Goal: Transaction & Acquisition: Purchase product/service

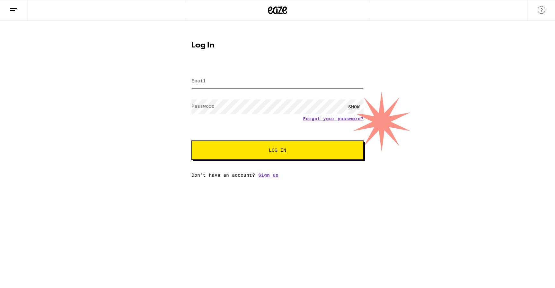
click at [267, 80] on input "Email" at bounding box center [277, 81] width 172 height 14
type input "[EMAIL_ADDRESS][DOMAIN_NAME]"
click at [267, 97] on div "SHOW" at bounding box center [277, 106] width 172 height 19
click at [251, 149] on span "Log In" at bounding box center [277, 150] width 120 height 4
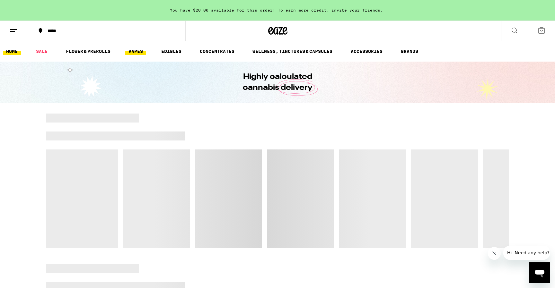
click at [141, 51] on link "VAPES" at bounding box center [135, 52] width 21 height 8
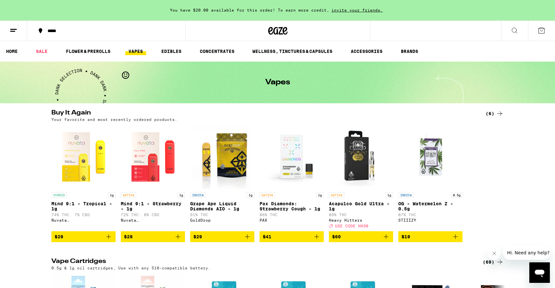
click at [492, 114] on div "(6)" at bounding box center [494, 114] width 18 height 8
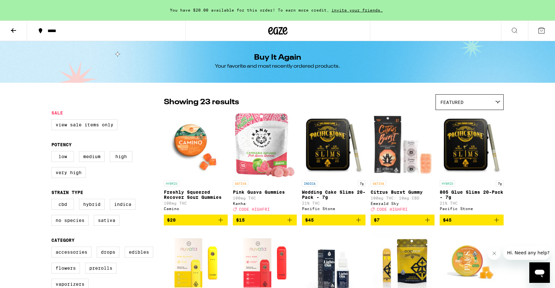
click at [498, 224] on icon "Add to bag" at bounding box center [496, 220] width 8 height 8
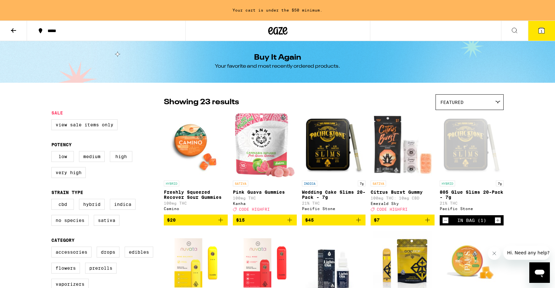
click at [18, 30] on button at bounding box center [13, 31] width 27 height 20
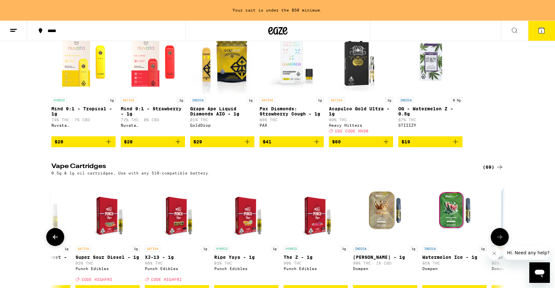
scroll to position [58, 0]
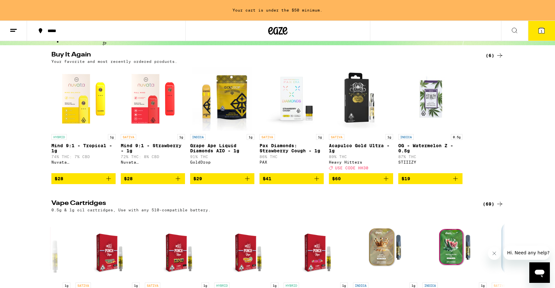
click at [108, 183] on icon "Add to bag" at bounding box center [109, 179] width 8 height 8
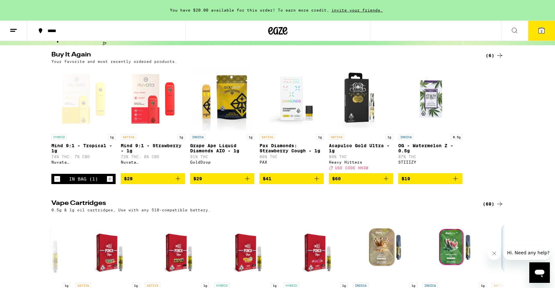
click at [540, 31] on span "2" at bounding box center [541, 31] width 2 height 4
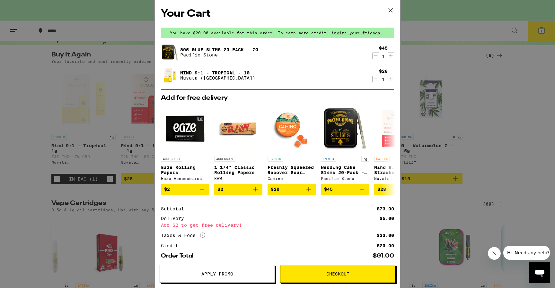
click at [341, 266] on button "Checkout" at bounding box center [337, 274] width 115 height 18
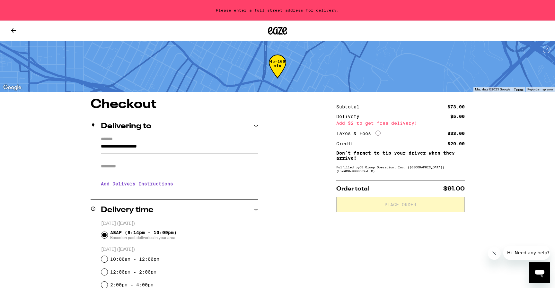
click at [128, 148] on input "**********" at bounding box center [179, 148] width 157 height 11
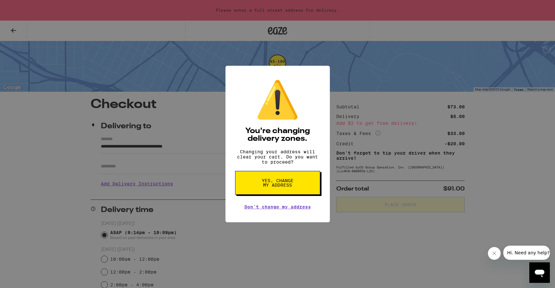
click at [284, 186] on span "Yes, change my address" at bounding box center [277, 183] width 33 height 9
type input "**********"
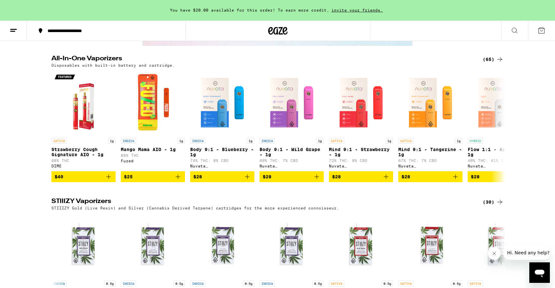
scroll to position [1166, 0]
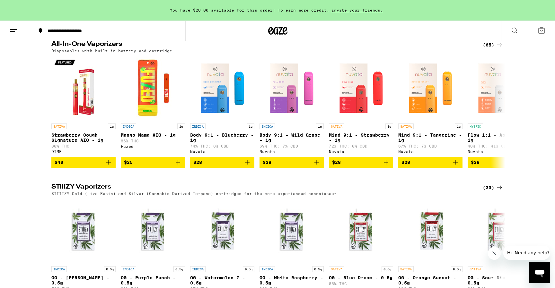
click at [11, 36] on button at bounding box center [13, 31] width 27 height 20
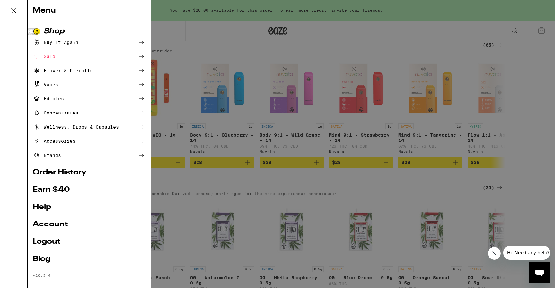
click at [53, 84] on div "Vapes" at bounding box center [45, 85] width 25 height 8
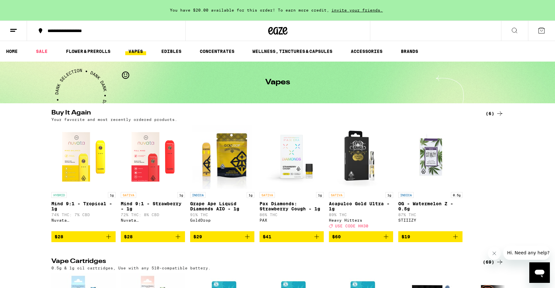
click at [109, 241] on icon "Add to bag" at bounding box center [109, 237] width 8 height 8
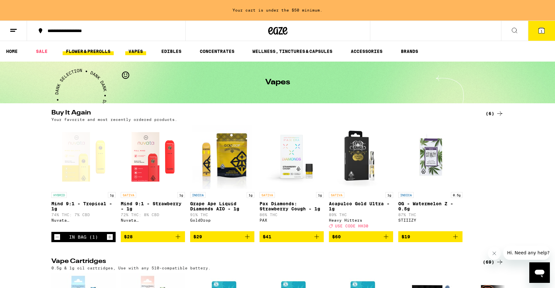
click at [96, 55] on link "FLOWER & PREROLLS" at bounding box center [88, 52] width 51 height 8
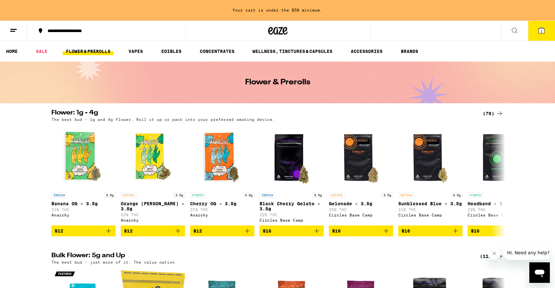
click at [91, 55] on link "FLOWER & PREROLLS" at bounding box center [88, 52] width 51 height 8
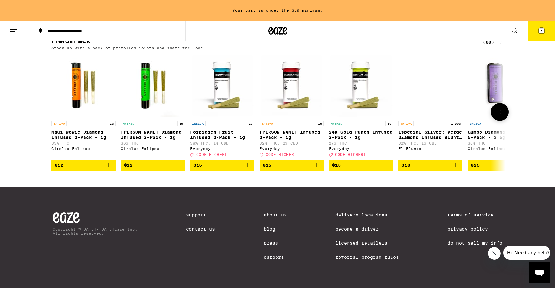
scroll to position [505, 0]
click at [491, 46] on div "(88)" at bounding box center [493, 42] width 21 height 8
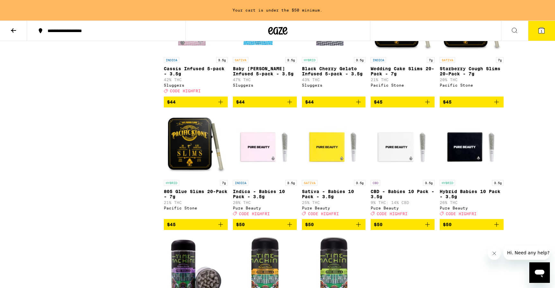
scroll to position [1929, 0]
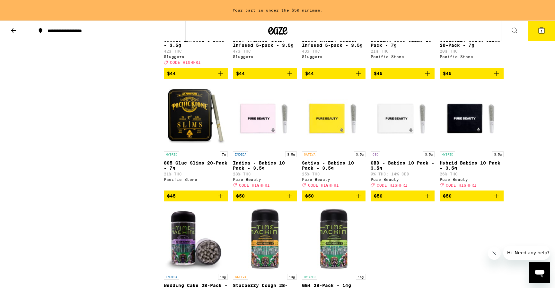
click at [224, 200] on icon "Add to bag" at bounding box center [221, 196] width 8 height 8
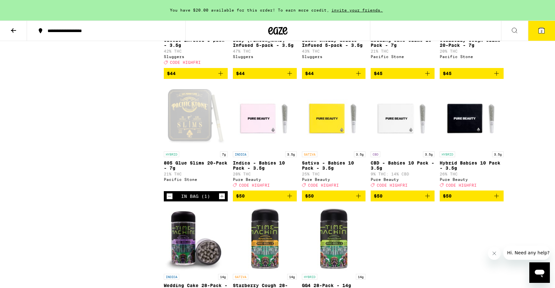
click at [540, 32] on span "2" at bounding box center [541, 31] width 2 height 4
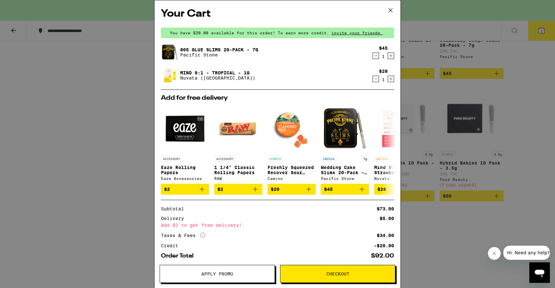
scroll to position [33, 0]
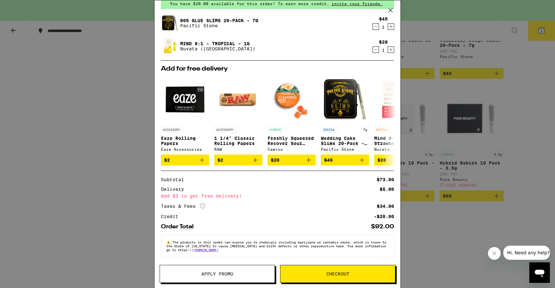
click at [327, 268] on button "Checkout" at bounding box center [337, 274] width 115 height 18
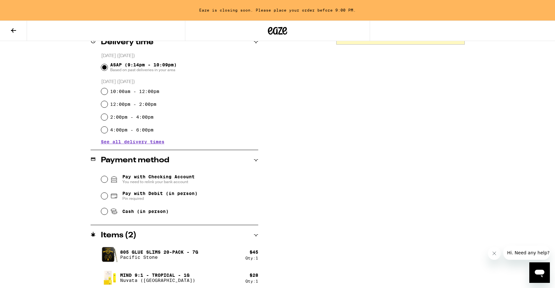
scroll to position [169, 0]
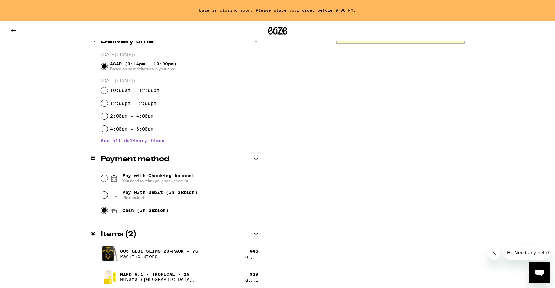
click at [102, 212] on input "Cash (in person)" at bounding box center [104, 210] width 6 height 6
radio input "true"
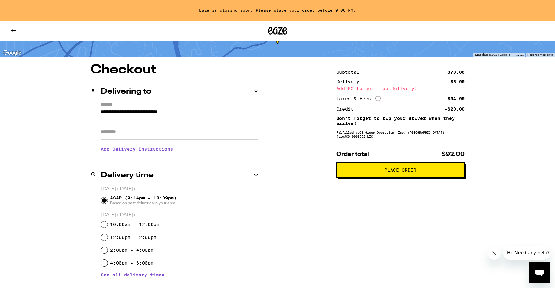
scroll to position [17, 0]
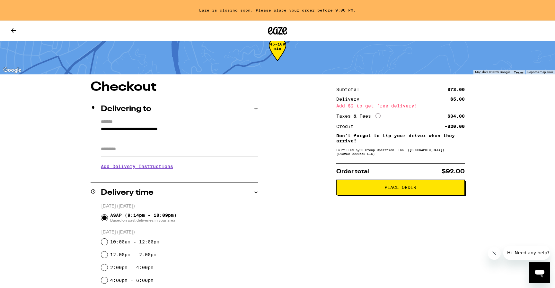
click at [408, 187] on span "Place Order" at bounding box center [400, 187] width 32 height 4
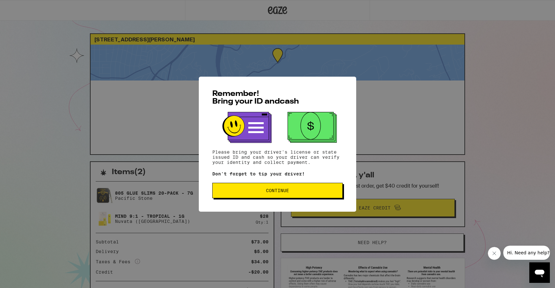
click at [292, 189] on button "Continue" at bounding box center [277, 190] width 130 height 15
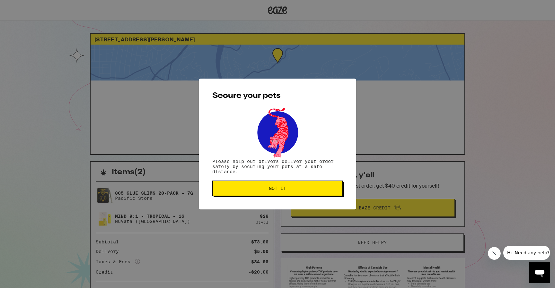
click at [321, 184] on button "Got it" at bounding box center [277, 188] width 130 height 15
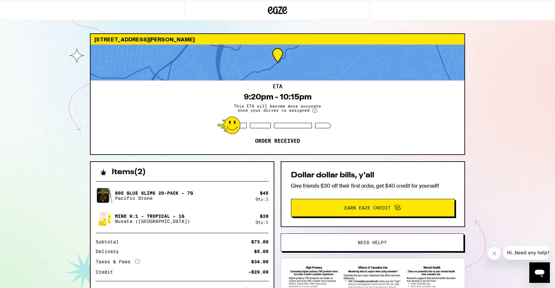
click at [531, 118] on div "[STREET_ADDRESS][PERSON_NAME][PERSON_NAME] 9:20pm - 10:15pm This ETA will becom…" at bounding box center [277, 175] width 555 height 350
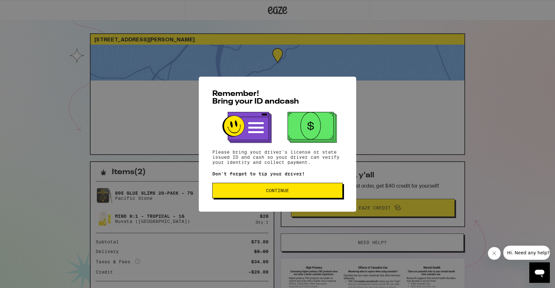
click at [304, 195] on button "Continue" at bounding box center [277, 190] width 130 height 15
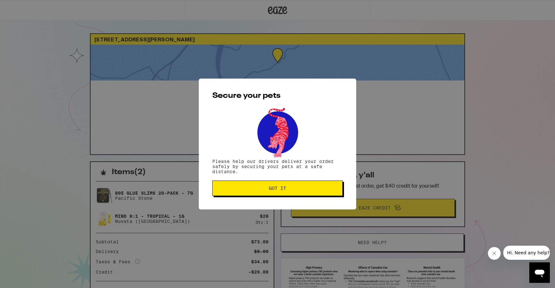
click at [304, 195] on button "Got it" at bounding box center [277, 188] width 130 height 15
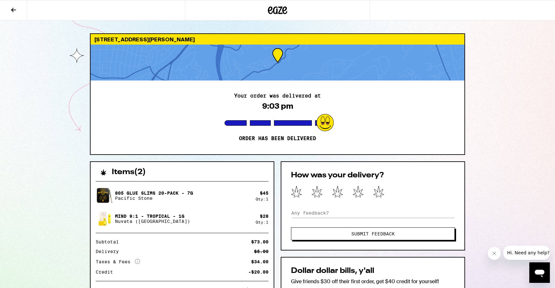
click at [391, 126] on div "Your order was delivered at 9:03 pm Order has been delivered" at bounding box center [278, 118] width 374 height 74
